Goal: Task Accomplishment & Management: Use online tool/utility

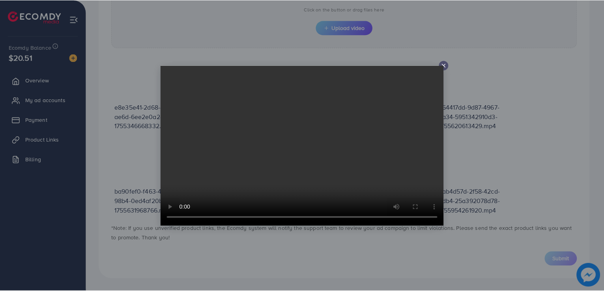
scroll to position [95, 0]
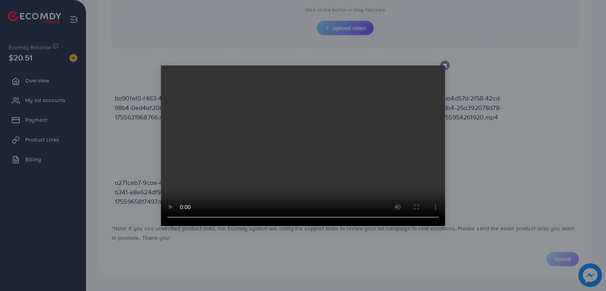
click at [444, 65] on video at bounding box center [303, 145] width 284 height 160
click at [443, 67] on video at bounding box center [303, 145] width 284 height 160
click at [445, 66] on line at bounding box center [444, 65] width 3 height 3
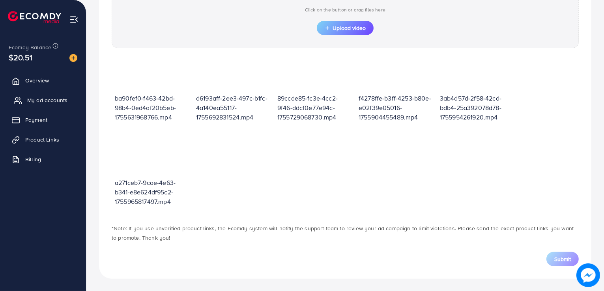
click at [55, 97] on span "My ad accounts" at bounding box center [47, 100] width 40 height 8
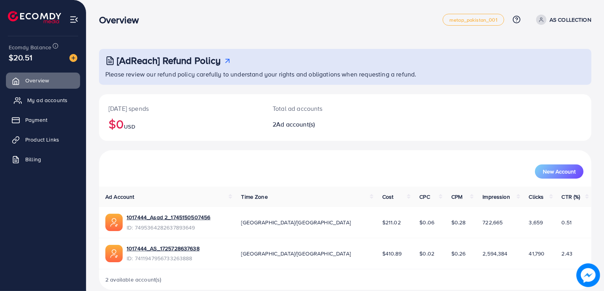
click at [66, 101] on span "My ad accounts" at bounding box center [47, 100] width 40 height 8
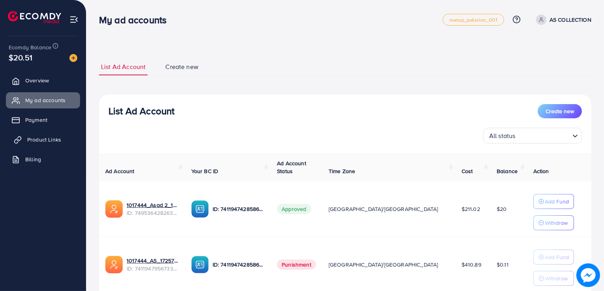
click at [47, 140] on span "Product Links" at bounding box center [44, 140] width 34 height 8
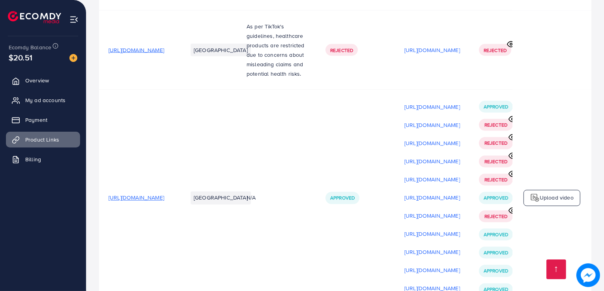
scroll to position [1523, 0]
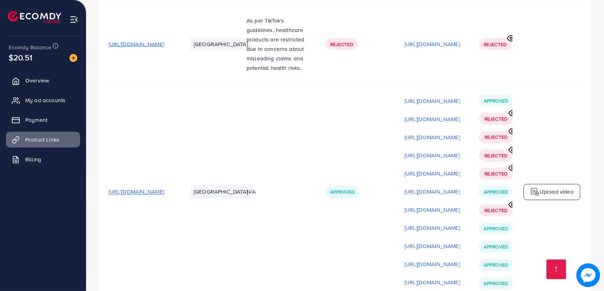
click at [164, 188] on span "[URL][DOMAIN_NAME]" at bounding box center [136, 192] width 56 height 8
drag, startPoint x: 216, startPoint y: 147, endPoint x: 108, endPoint y: 149, distance: 108.0
click at [108, 149] on td "[URL][DOMAIN_NAME]" at bounding box center [138, 191] width 79 height 217
copy span "[URL][DOMAIN_NAME]"
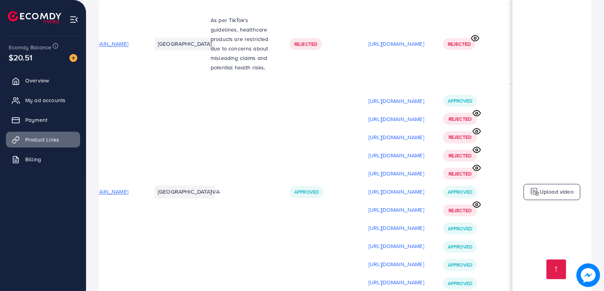
scroll to position [0, 134]
